Goal: Transaction & Acquisition: Book appointment/travel/reservation

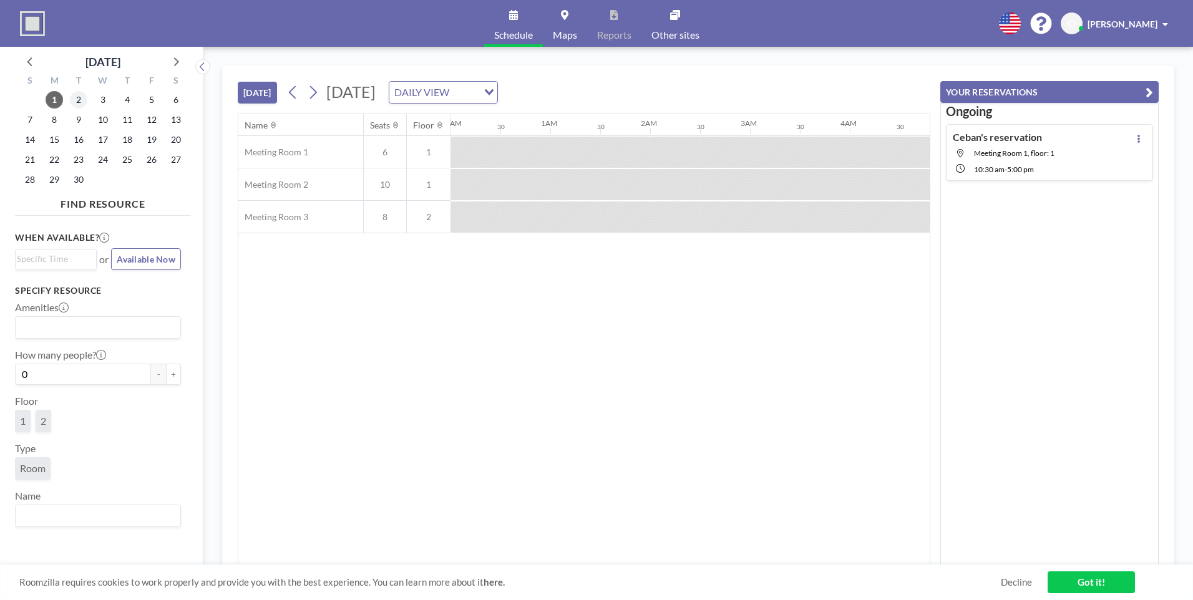
scroll to position [0, 998]
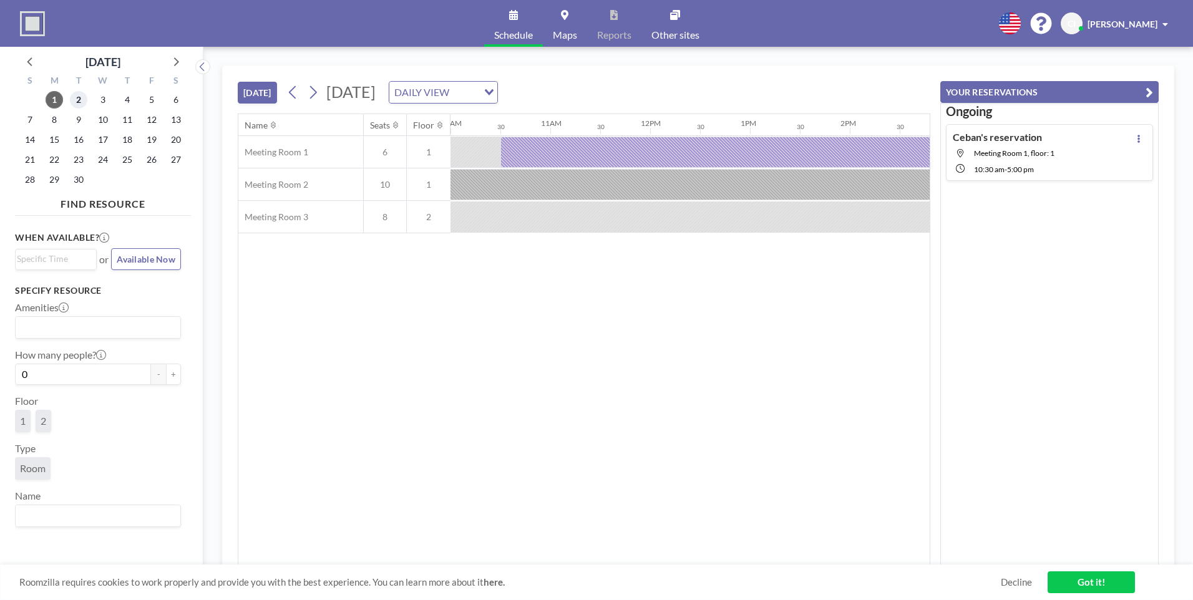
click at [77, 101] on span "2" at bounding box center [78, 99] width 17 height 17
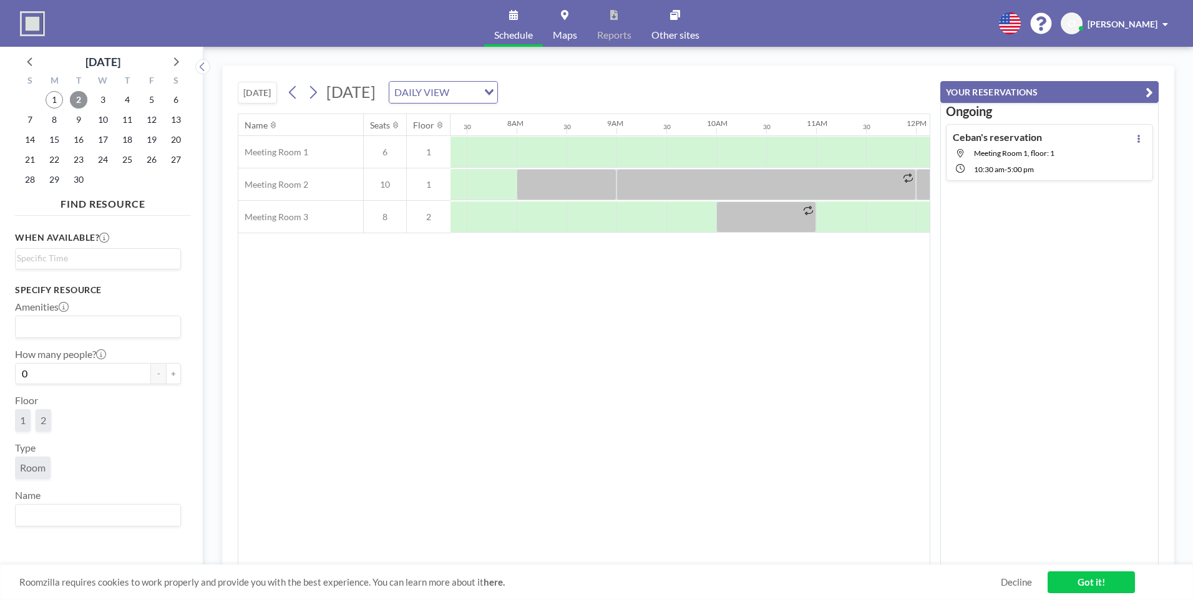
scroll to position [0, 749]
click at [628, 140] on div at bounding box center [625, 152] width 50 height 31
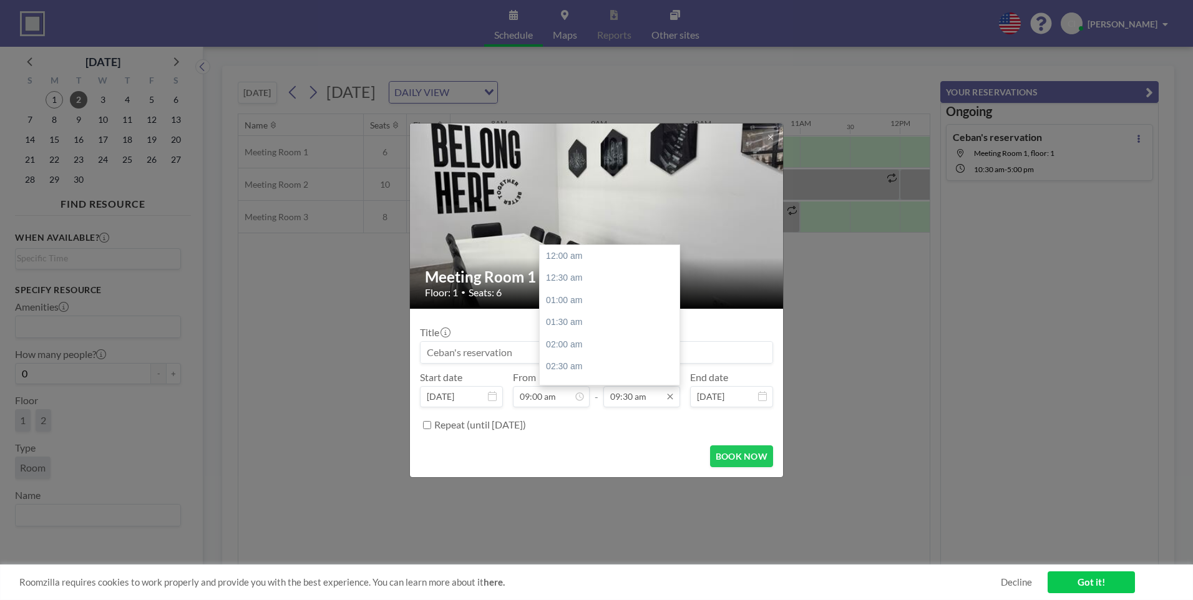
scroll to position [422, 0]
click at [632, 394] on input "09:30 am" at bounding box center [641, 396] width 77 height 21
click at [573, 320] on div "06:00 pm" at bounding box center [613, 322] width 146 height 22
type input "06:00 pm"
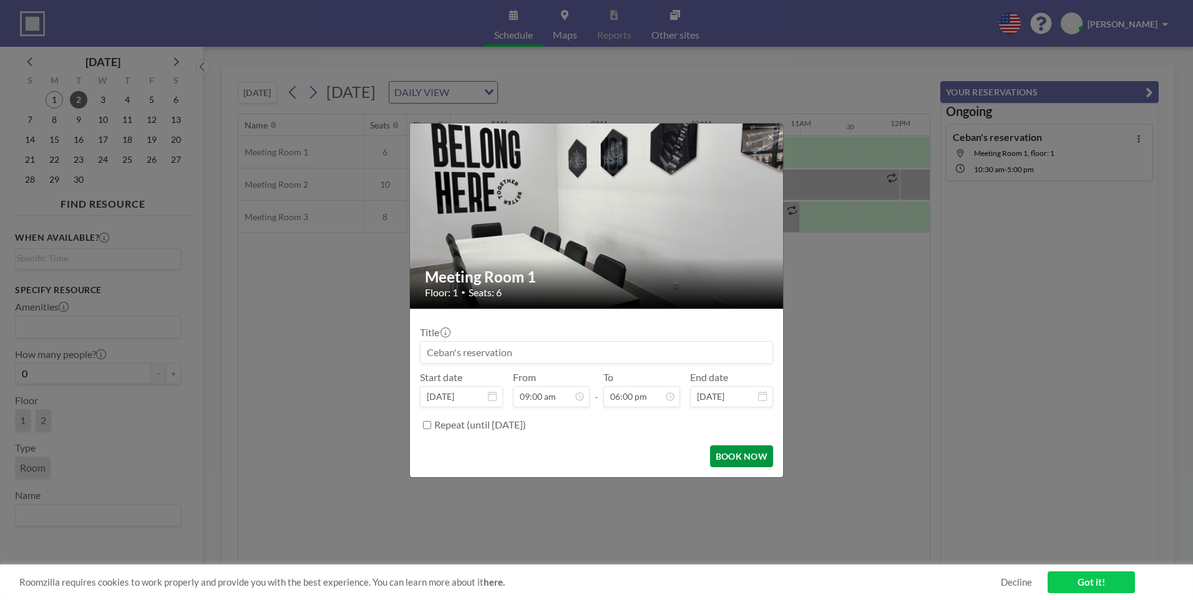
click at [766, 458] on button "BOOK NOW" at bounding box center [741, 456] width 63 height 22
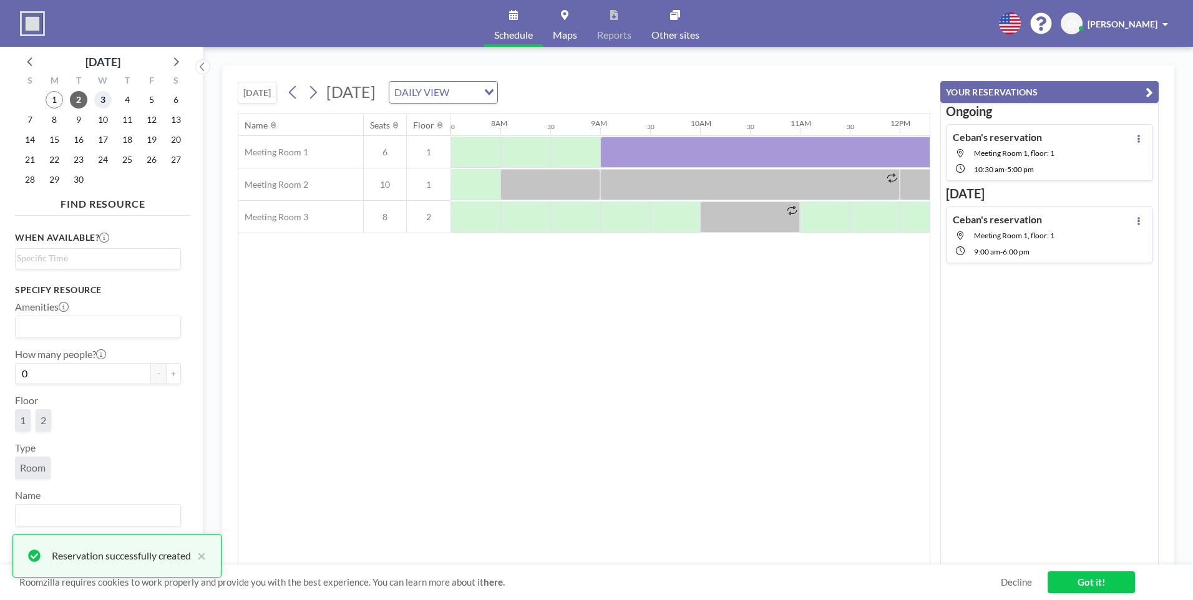
click at [102, 94] on span "3" at bounding box center [102, 99] width 17 height 17
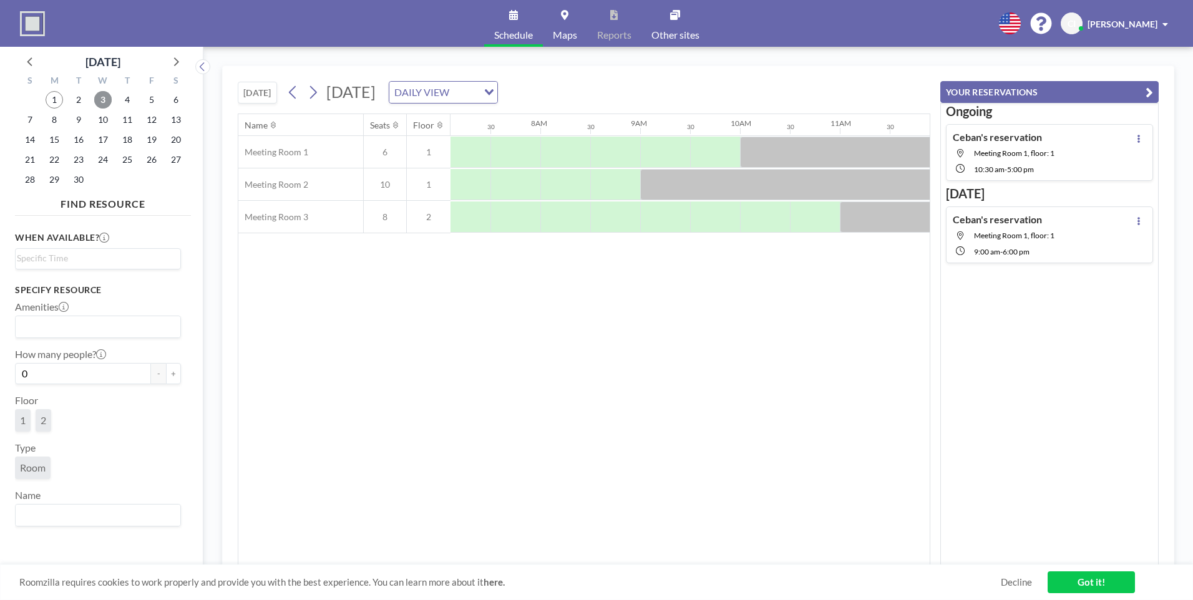
scroll to position [0, 749]
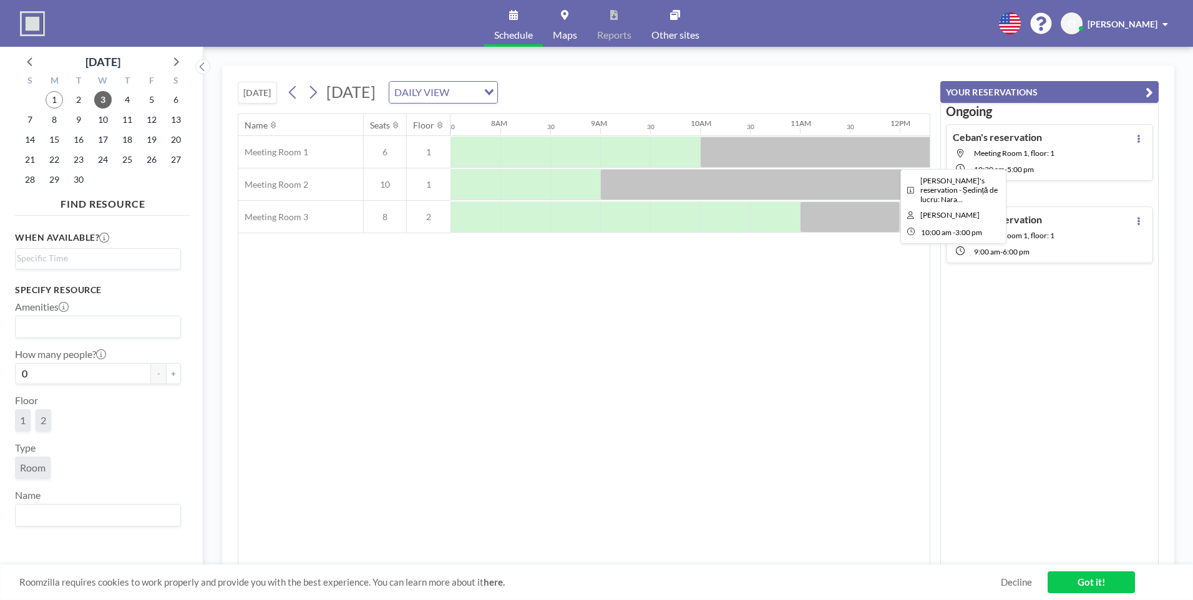
click at [764, 146] on div at bounding box center [949, 152] width 499 height 31
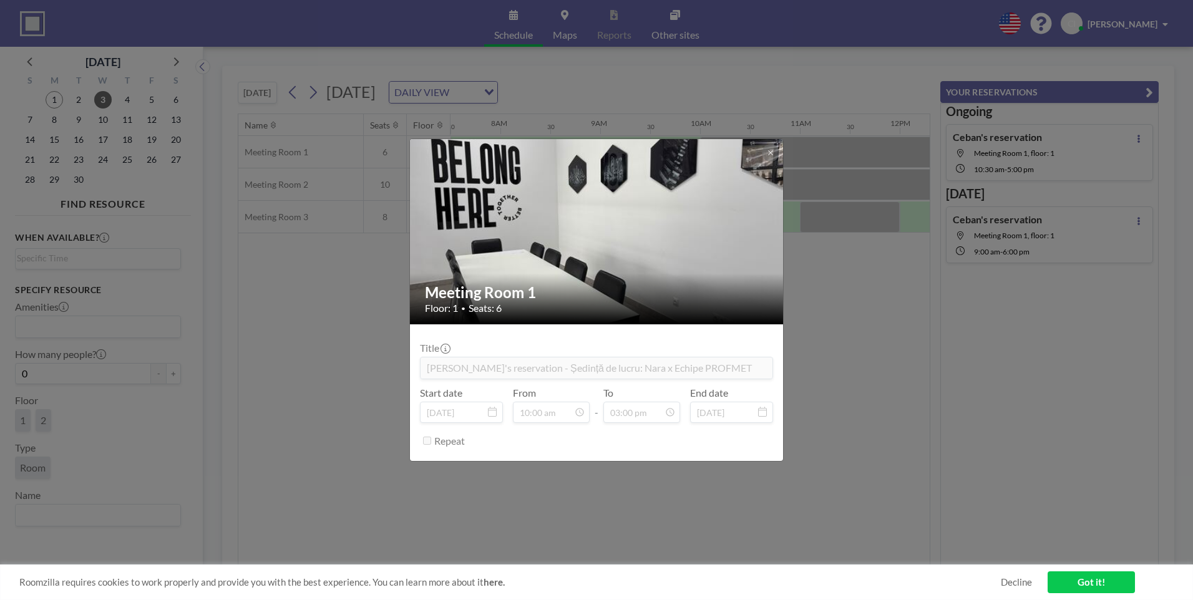
click at [851, 155] on div "Meeting Room 1 Floor: 1 • Seats: 6 Title [PERSON_NAME]'s reservation - Ședință …" at bounding box center [596, 300] width 1193 height 600
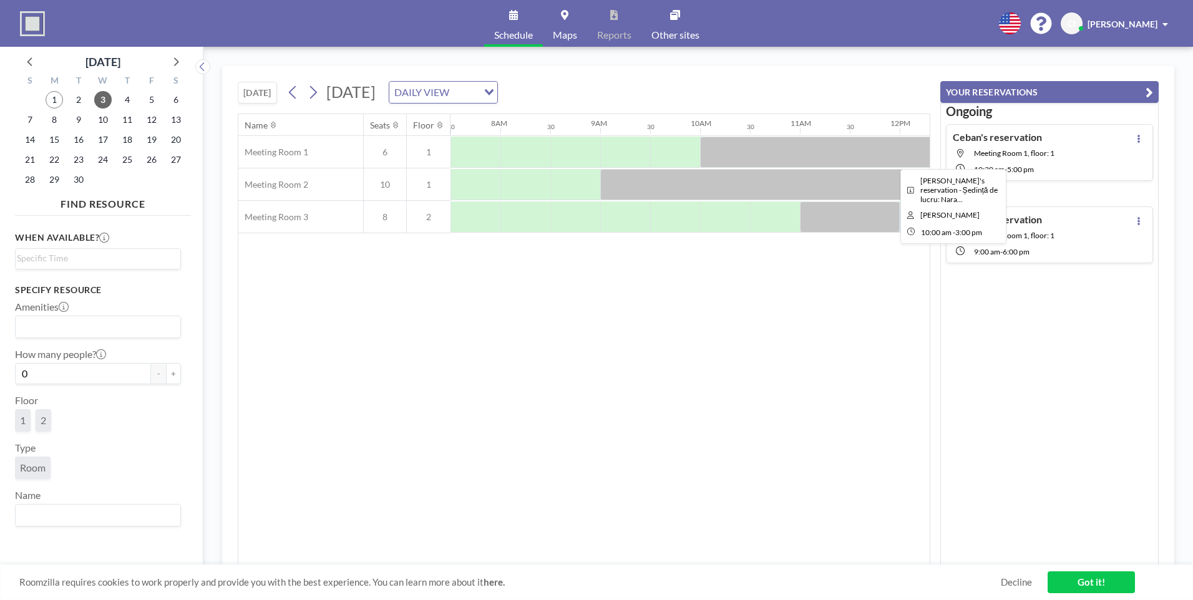
click at [802, 142] on div at bounding box center [949, 152] width 499 height 31
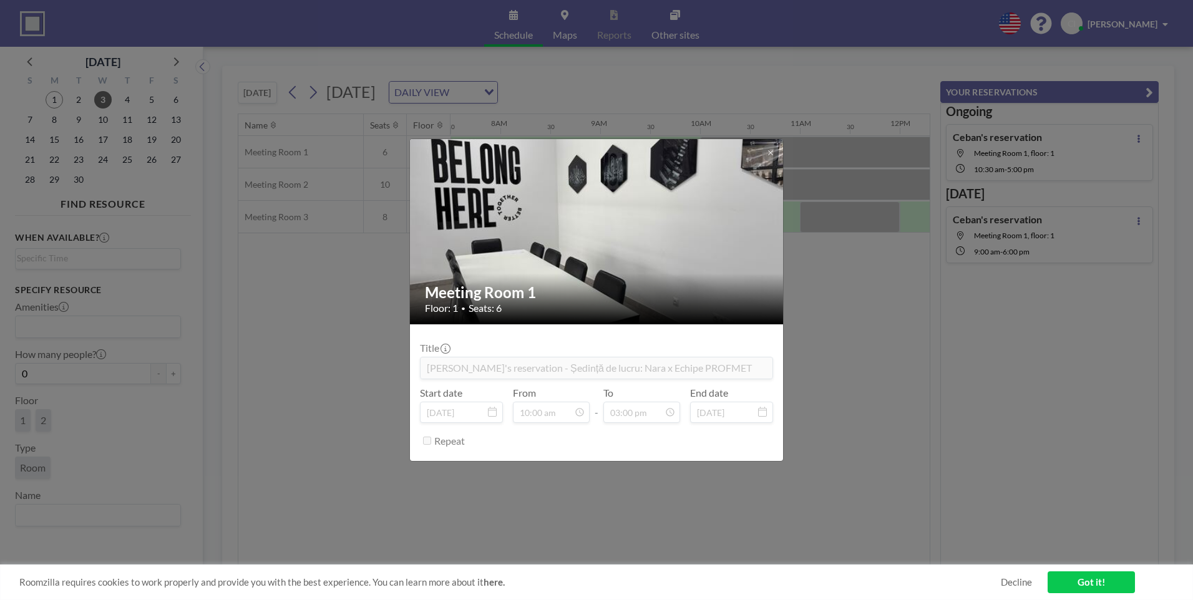
click at [800, 142] on div "Meeting Room 1 Floor: 1 • Seats: 6 Title [PERSON_NAME]'s reservation - Ședință …" at bounding box center [596, 300] width 1193 height 600
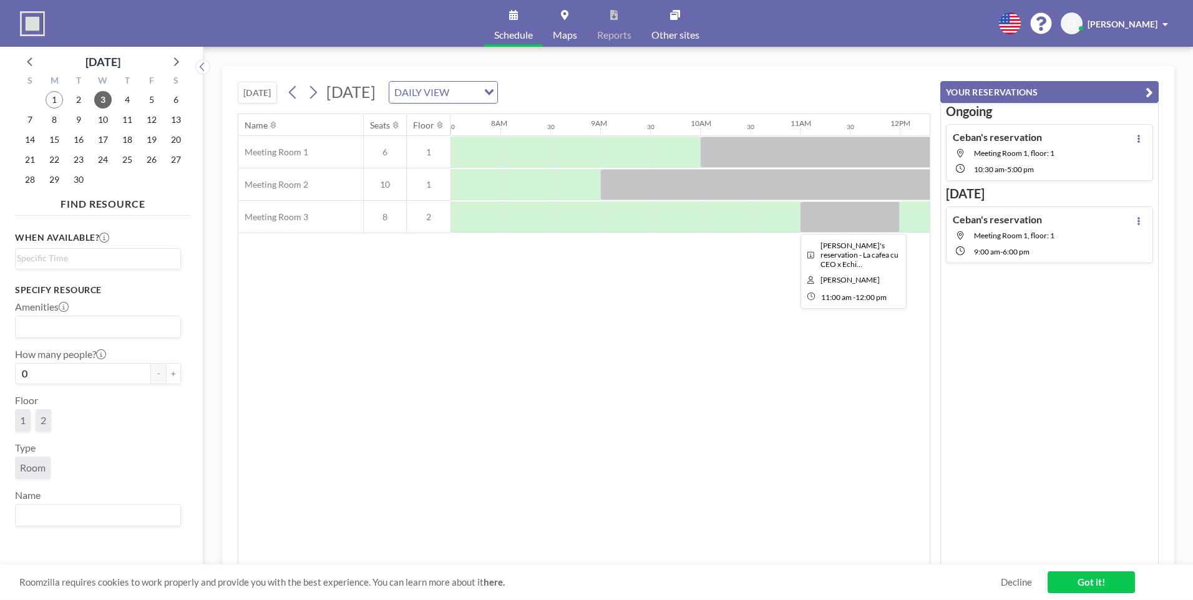
click at [872, 210] on div at bounding box center [850, 217] width 100 height 31
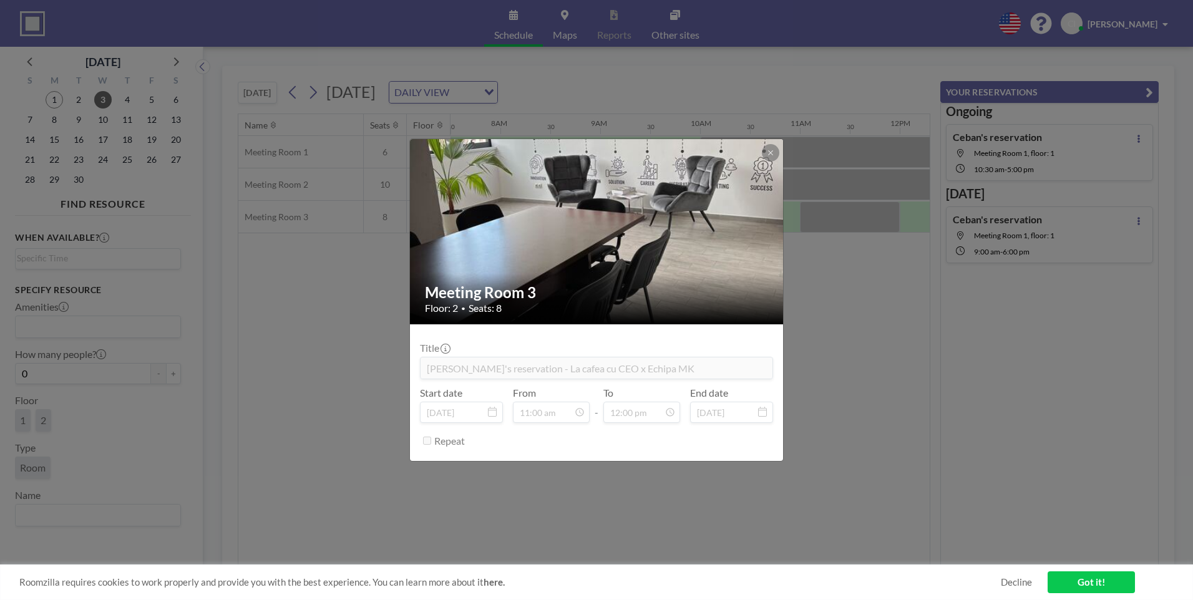
click at [872, 210] on div "Meeting Room 3 Floor: 2 • Seats: 8 Title [PERSON_NAME]'s reservation - La cafea…" at bounding box center [596, 300] width 1193 height 600
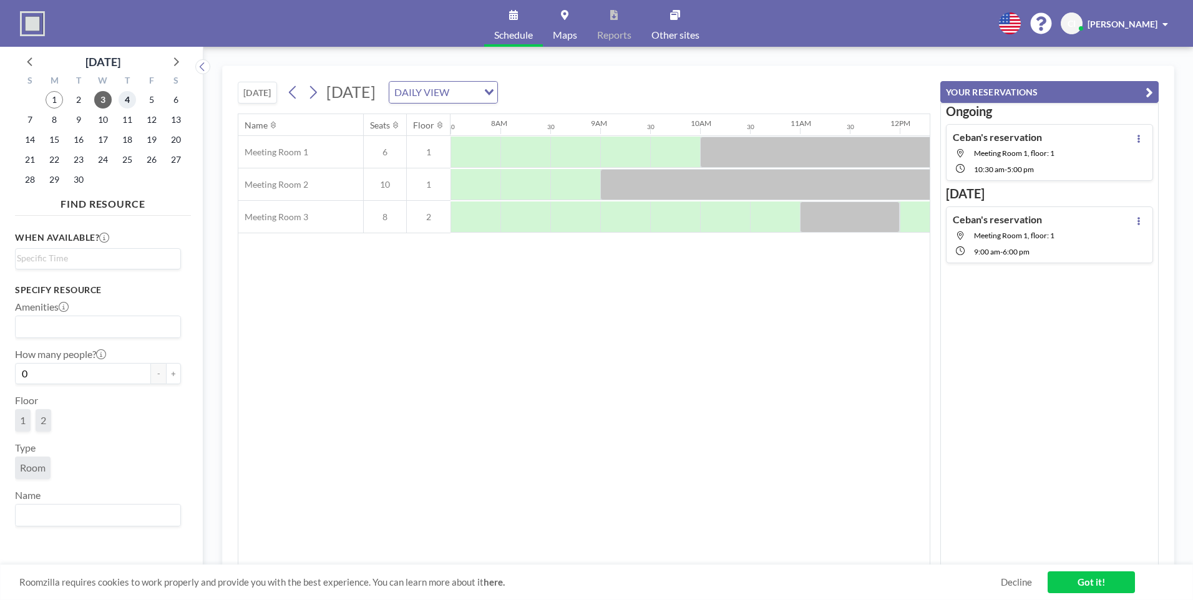
click at [129, 97] on span "4" at bounding box center [127, 99] width 17 height 17
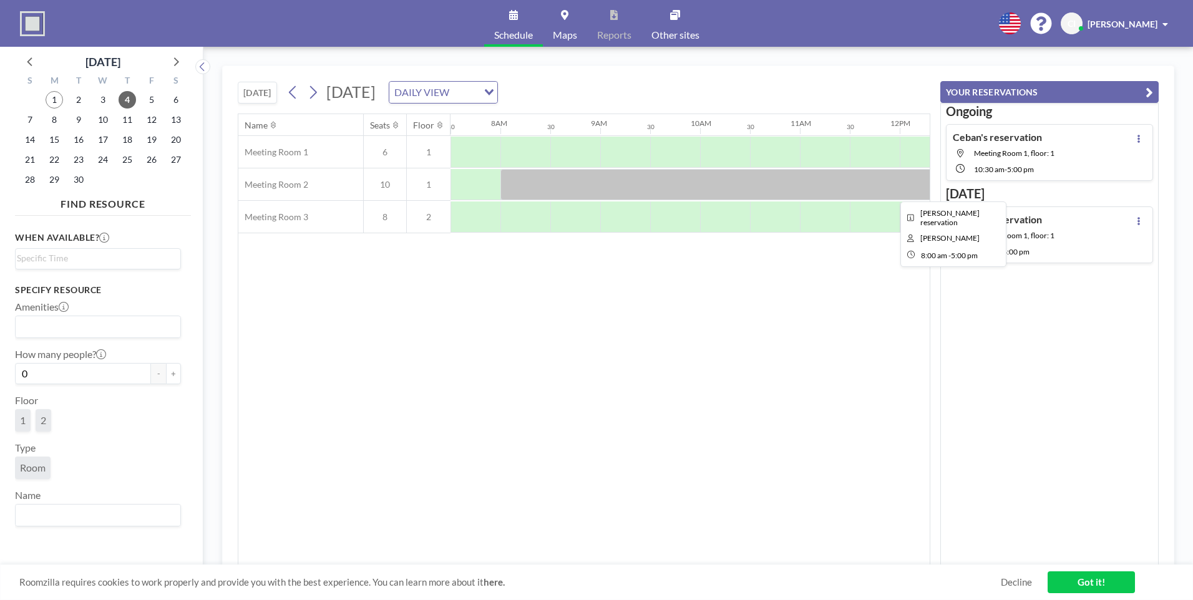
click at [572, 183] on div at bounding box center [949, 184] width 898 height 31
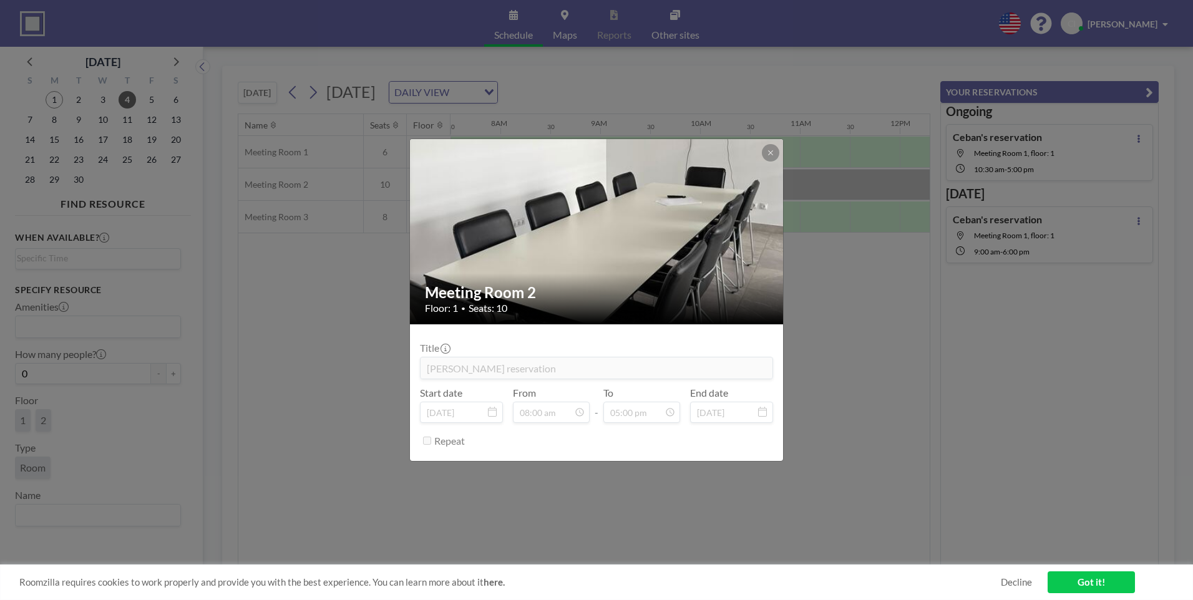
click at [313, 348] on div "Meeting Room 2 Floor: 1 • Seats: 10 Title Ciobanu's reservation Start date [DAT…" at bounding box center [596, 300] width 1193 height 600
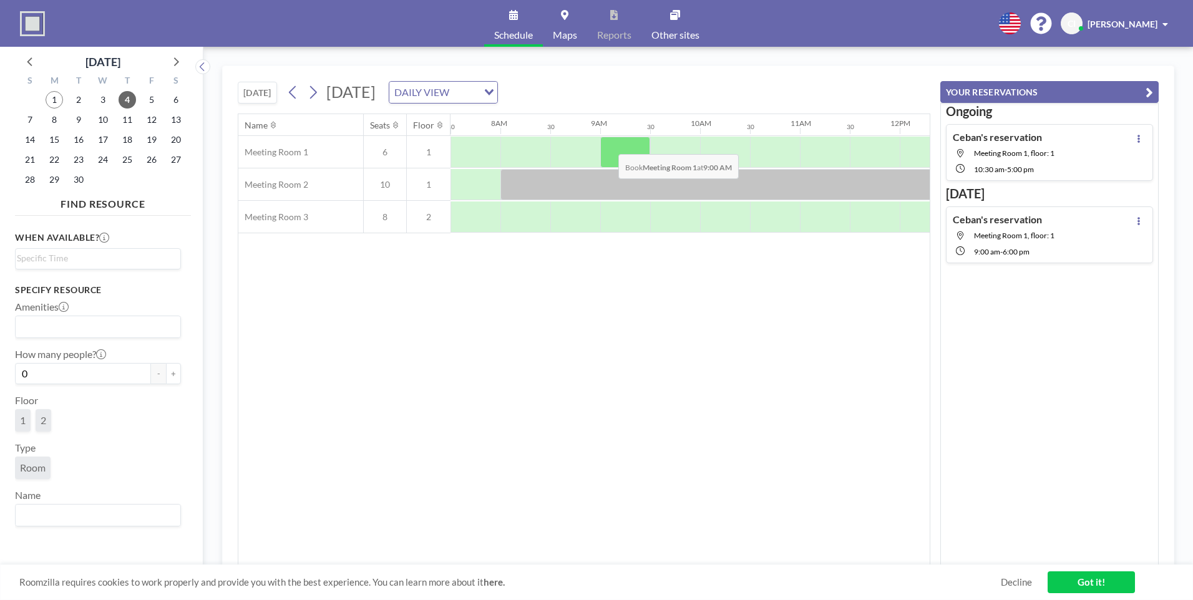
click at [608, 145] on div at bounding box center [625, 152] width 50 height 31
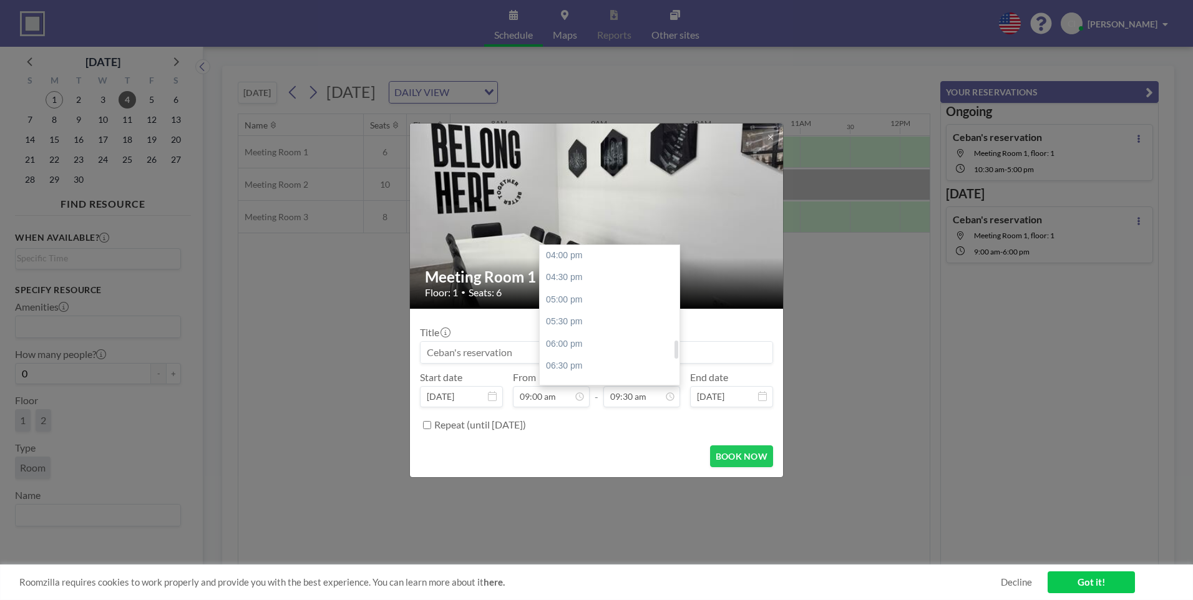
scroll to position [734, 0]
click at [568, 318] on div "06:00 pm" at bounding box center [613, 322] width 146 height 22
type input "06:00 pm"
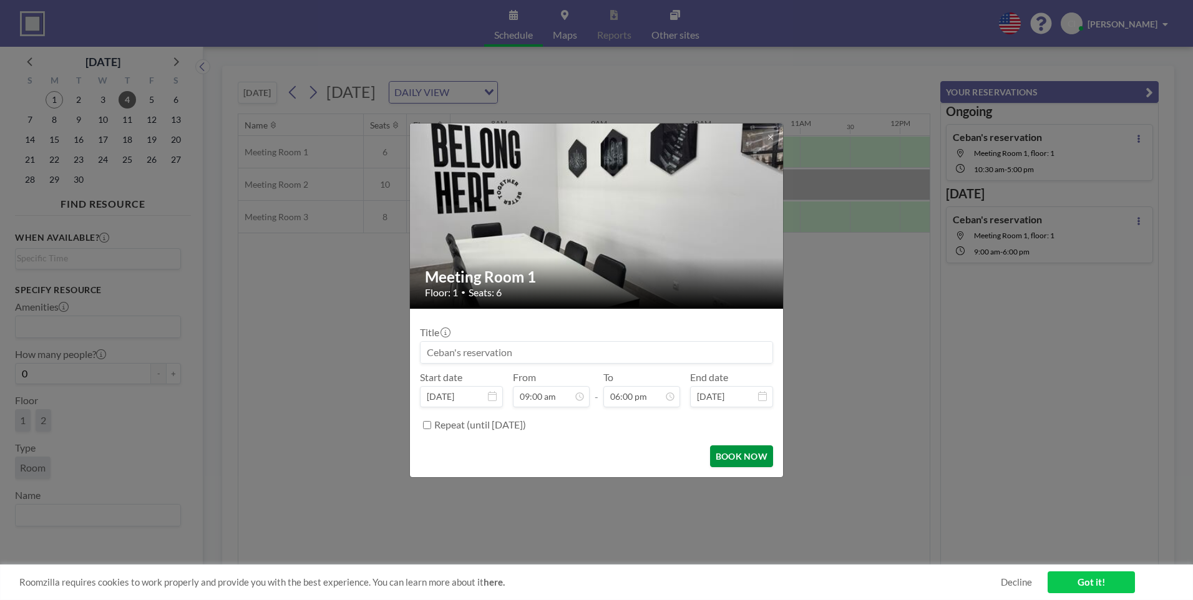
click at [765, 457] on button "BOOK NOW" at bounding box center [741, 456] width 63 height 22
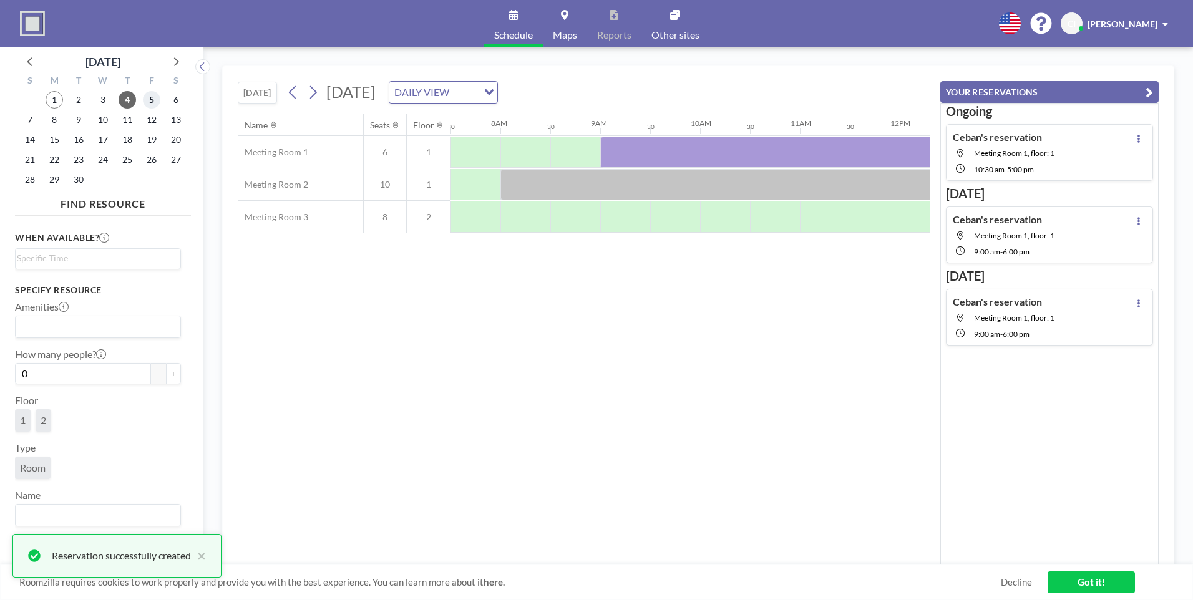
click at [153, 94] on span "5" at bounding box center [151, 99] width 17 height 17
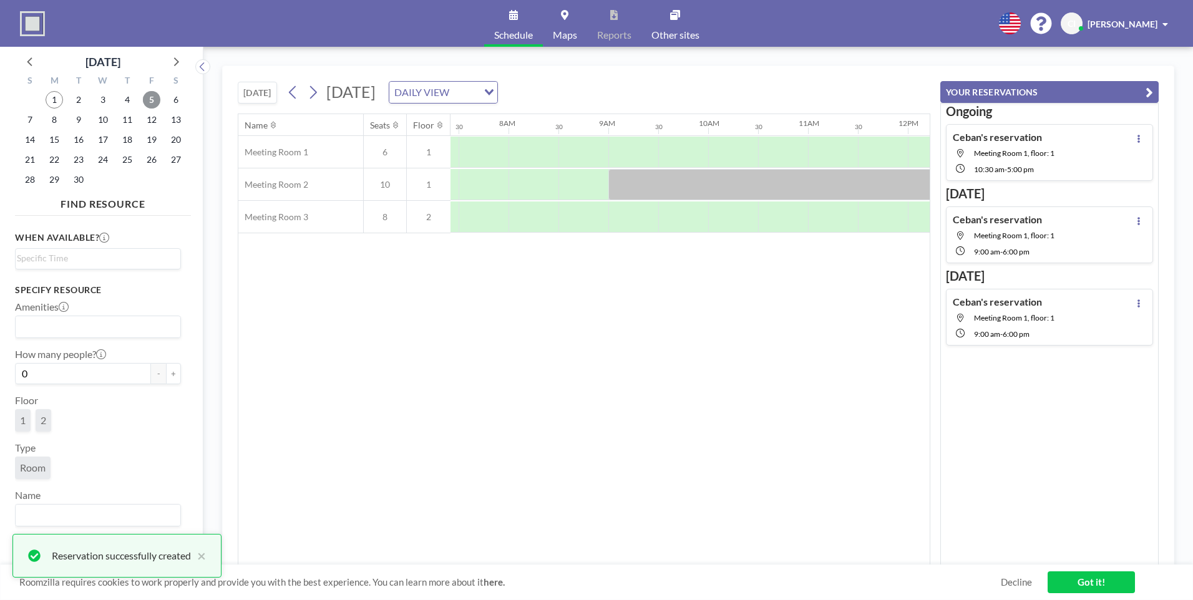
scroll to position [0, 749]
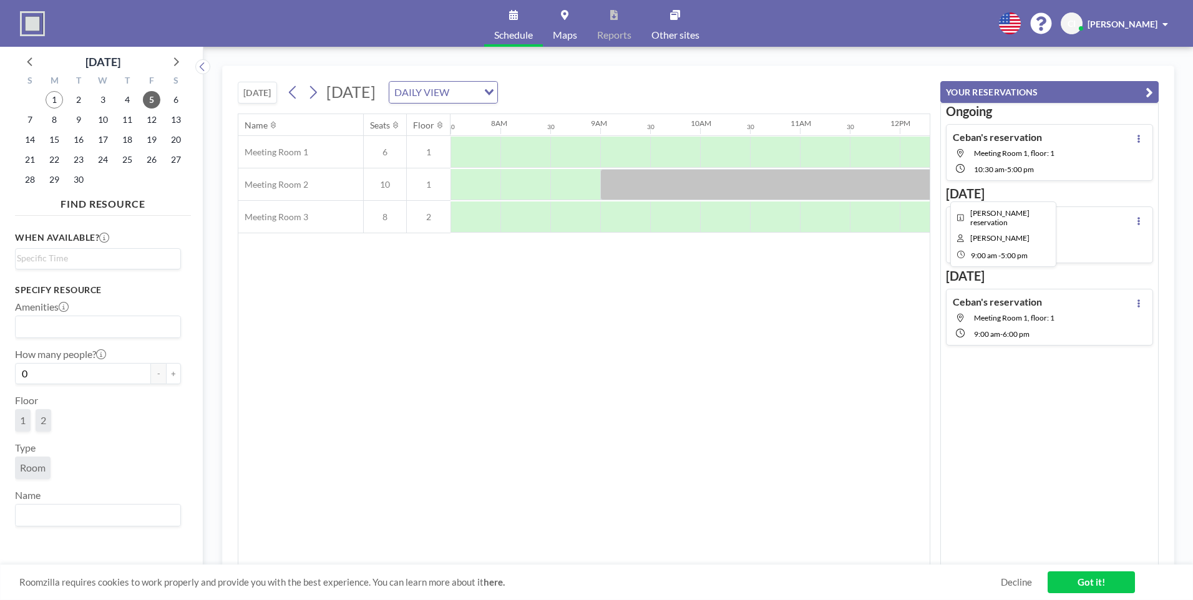
click at [625, 183] on div at bounding box center [999, 184] width 799 height 31
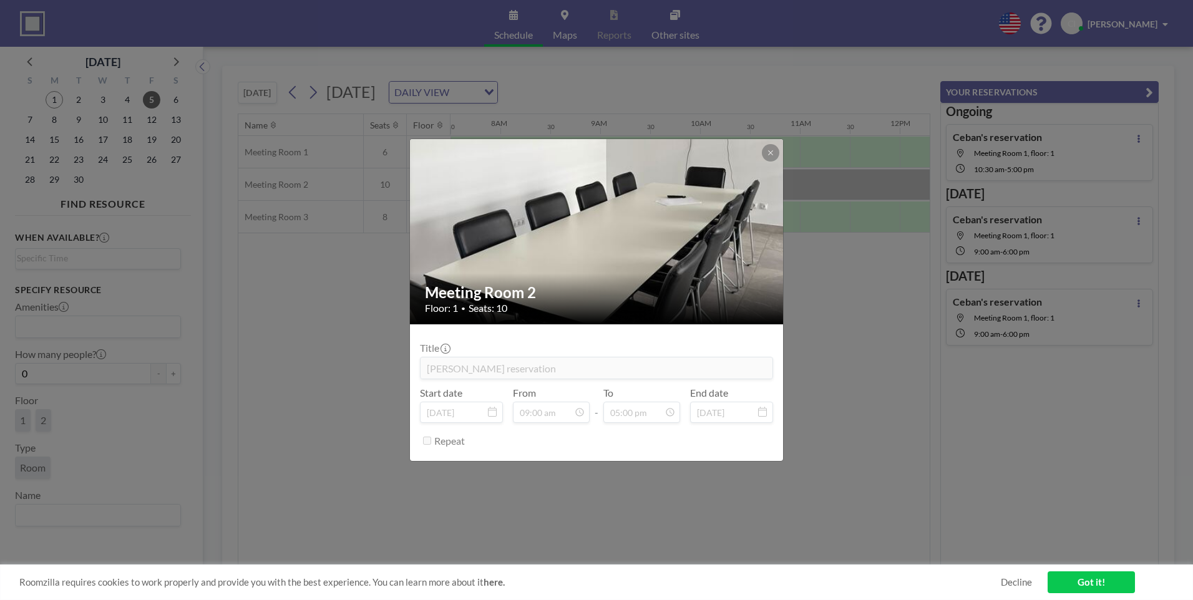
click at [323, 421] on div "Meeting Room 2 Floor: 1 • Seats: 10 Title Ciobanu's reservation Start date [DAT…" at bounding box center [596, 300] width 1193 height 600
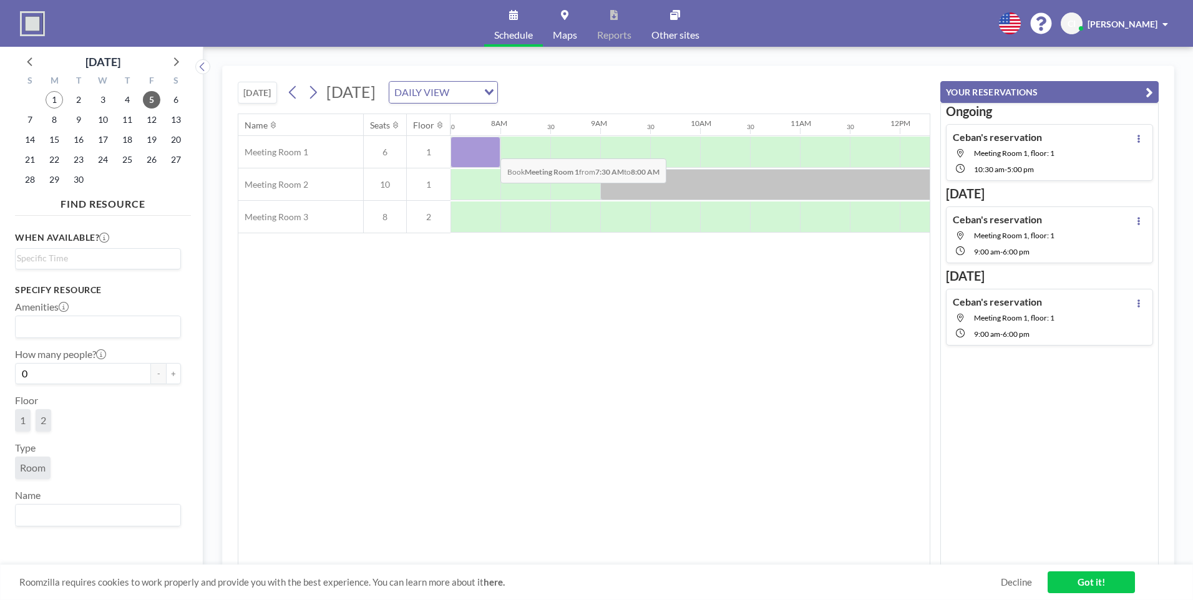
click at [490, 149] on div at bounding box center [475, 152] width 50 height 31
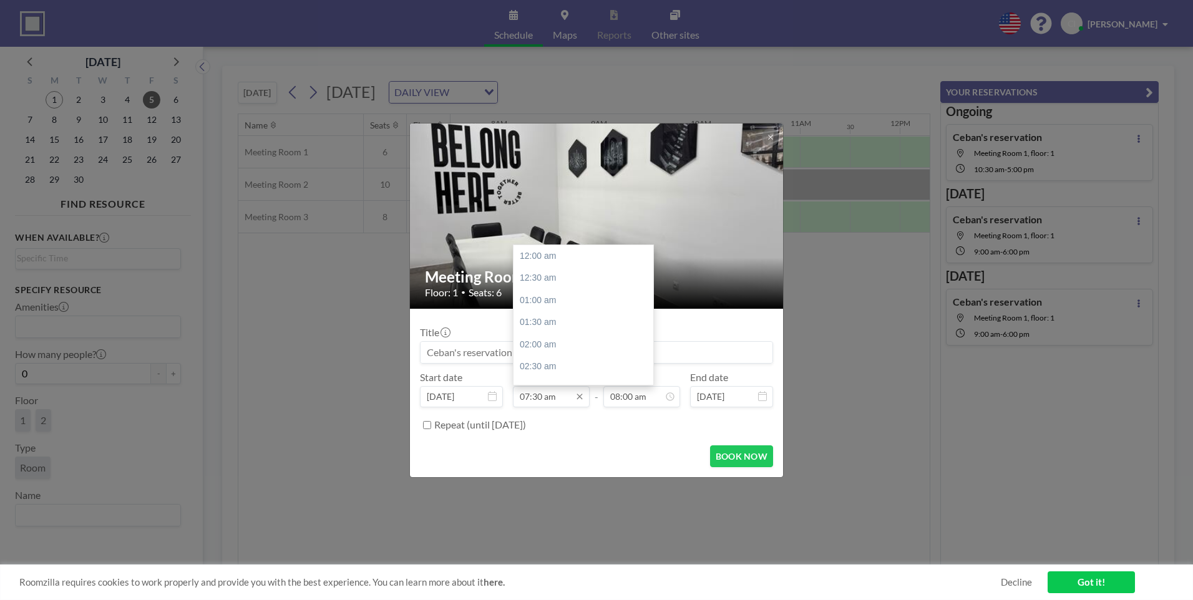
scroll to position [333, 0]
click at [542, 278] on div "08:00 am" at bounding box center [586, 278] width 146 height 22
type input "08:00 am"
click at [658, 404] on input "08:30 am" at bounding box center [641, 396] width 77 height 21
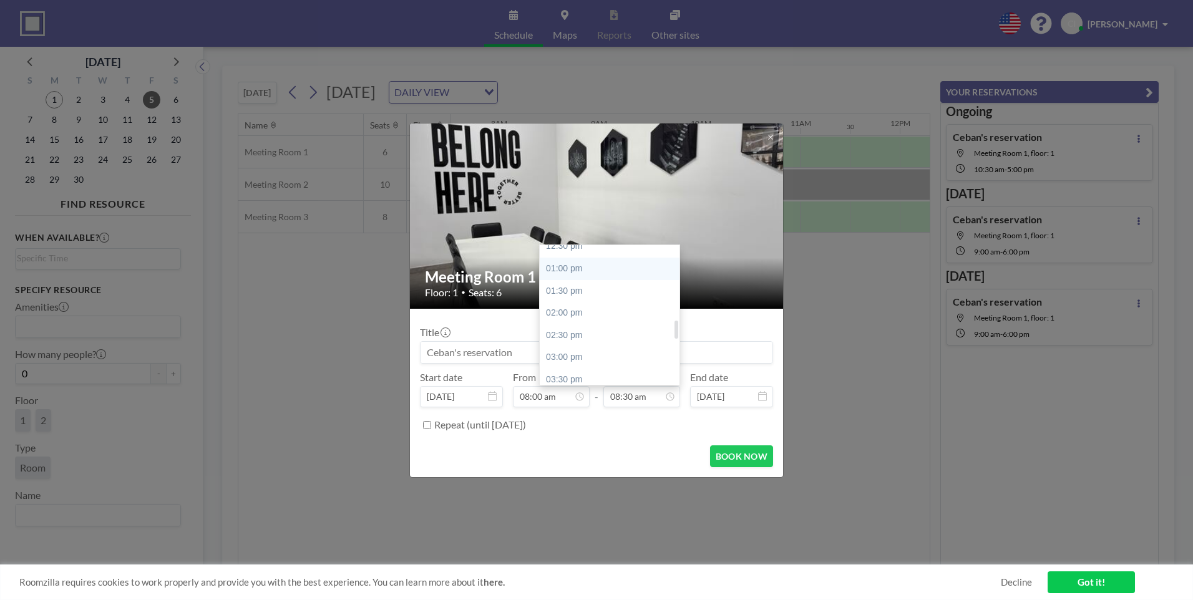
scroll to position [689, 0]
click at [562, 326] on div "05:00 pm" at bounding box center [613, 322] width 146 height 22
type input "05:00 pm"
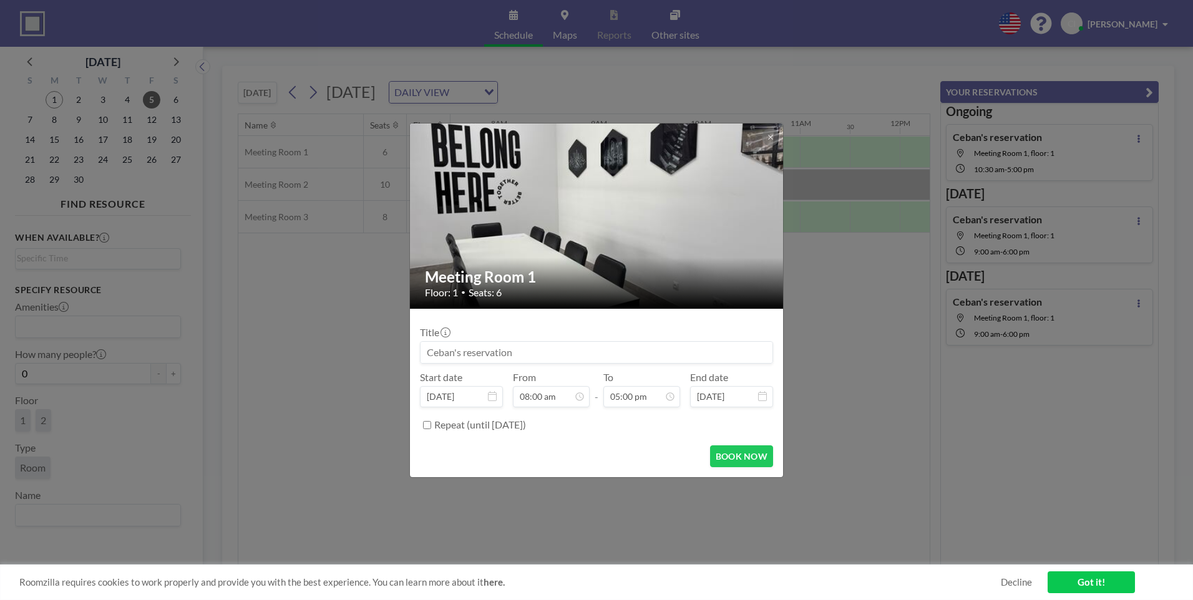
scroll to position [755, 0]
click at [737, 457] on button "BOOK NOW" at bounding box center [741, 456] width 63 height 22
